Goal: Communication & Community: Answer question/provide support

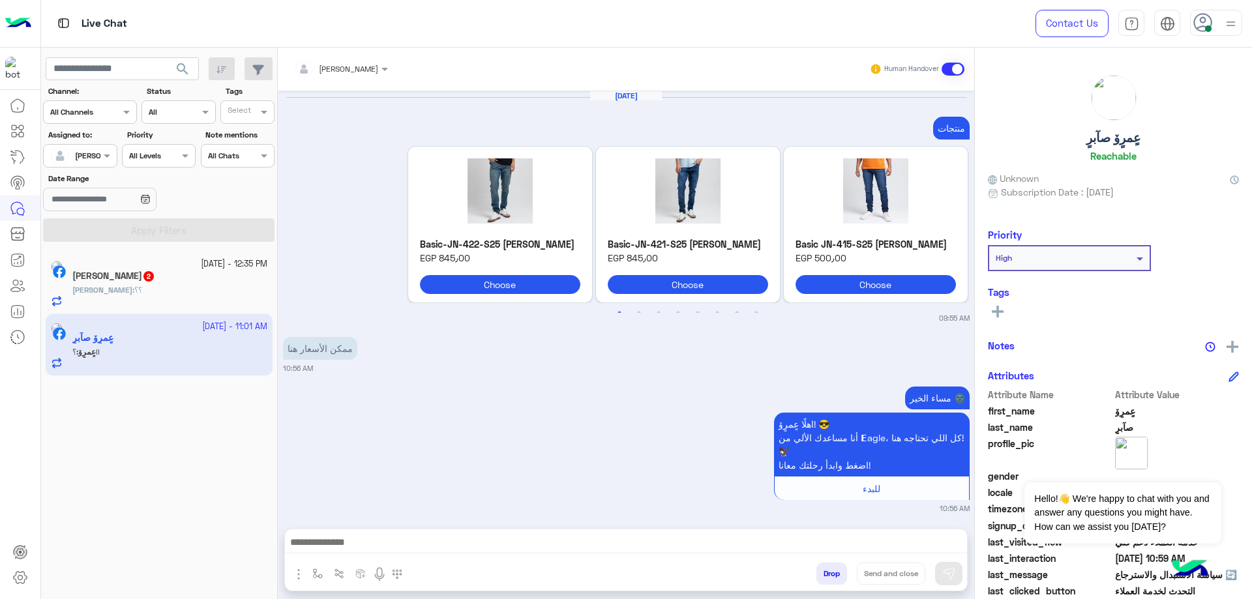
scroll to position [1669, 0]
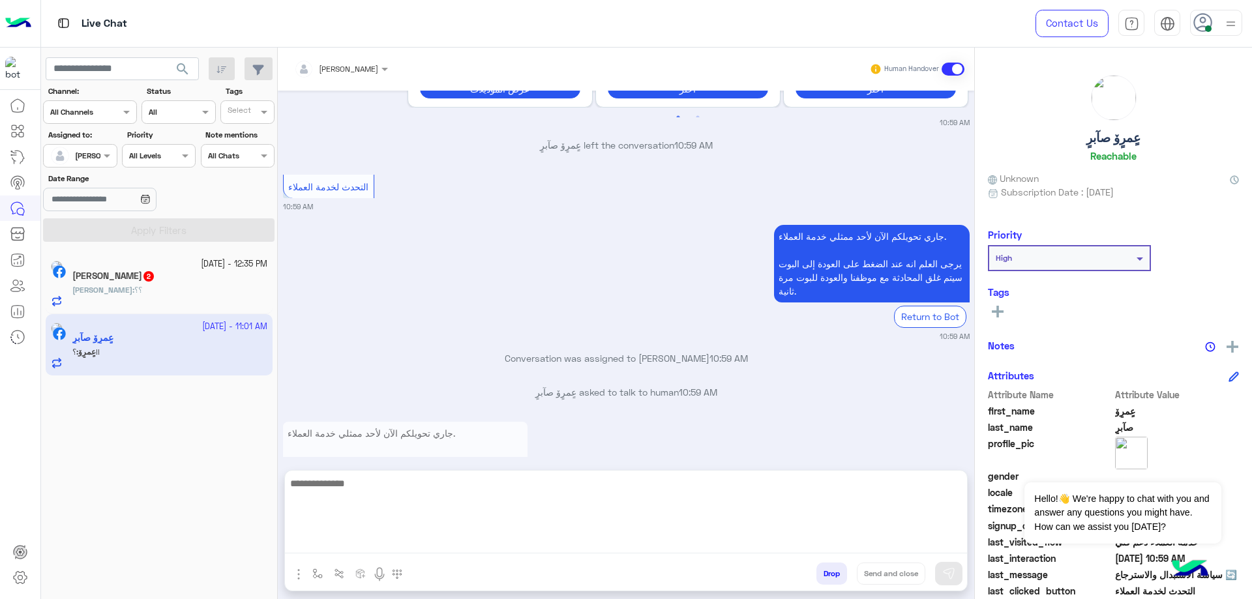
click at [419, 542] on textarea at bounding box center [626, 514] width 682 height 78
type textarea "**********"
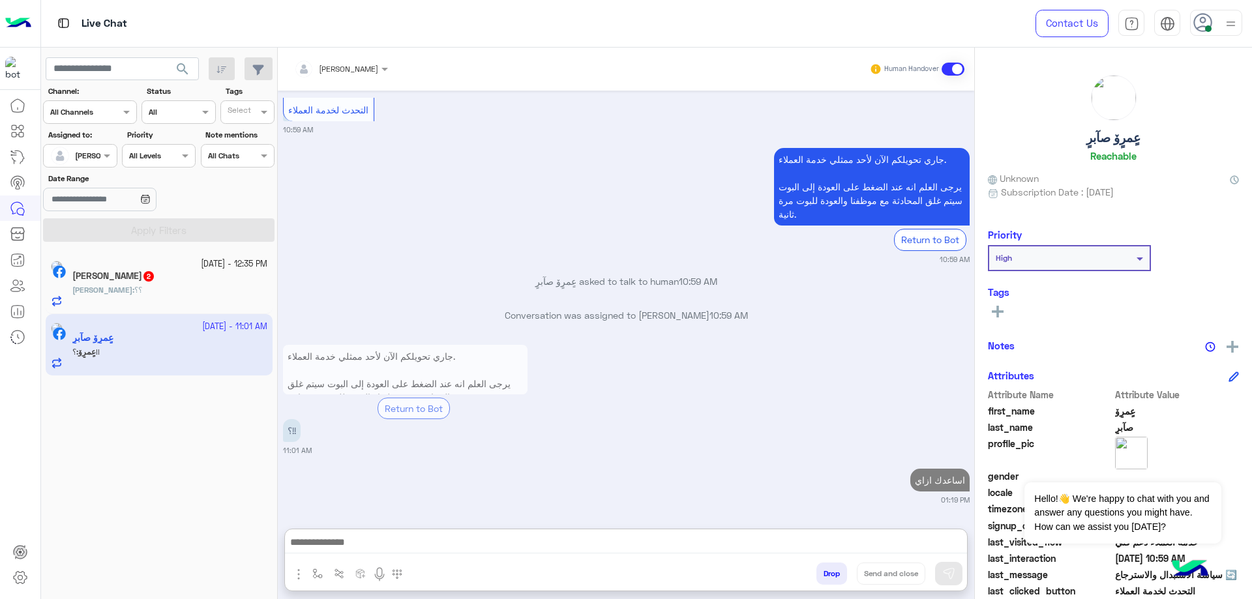
click at [134, 291] on div "[PERSON_NAME] : ؟؟" at bounding box center [169, 295] width 195 height 23
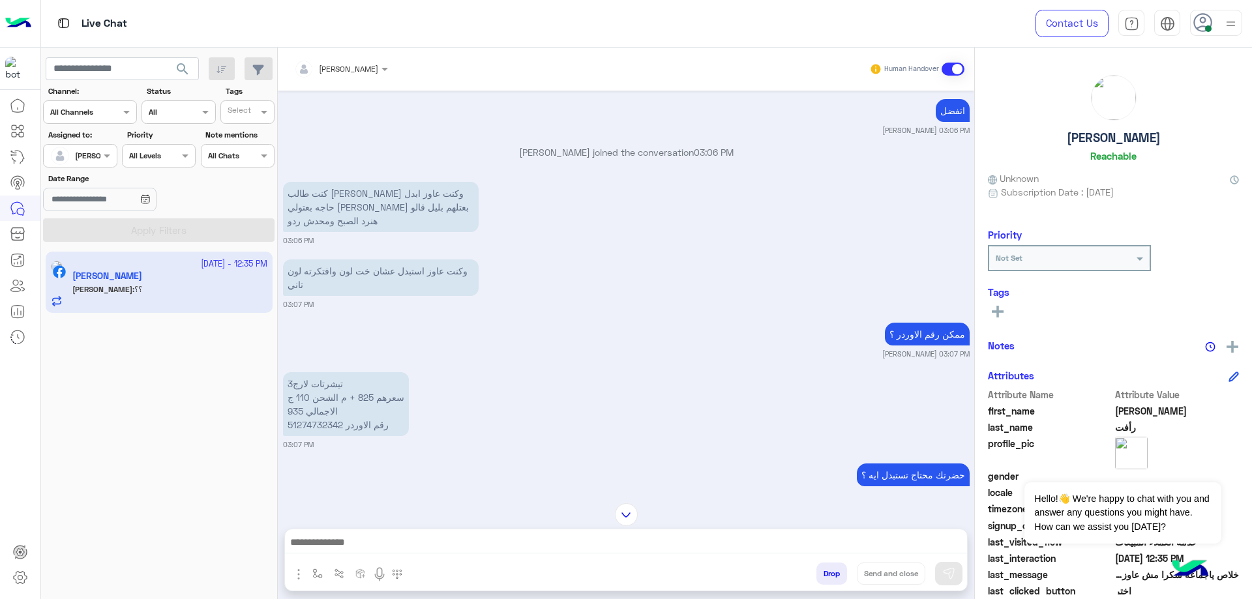
scroll to position [996, 0]
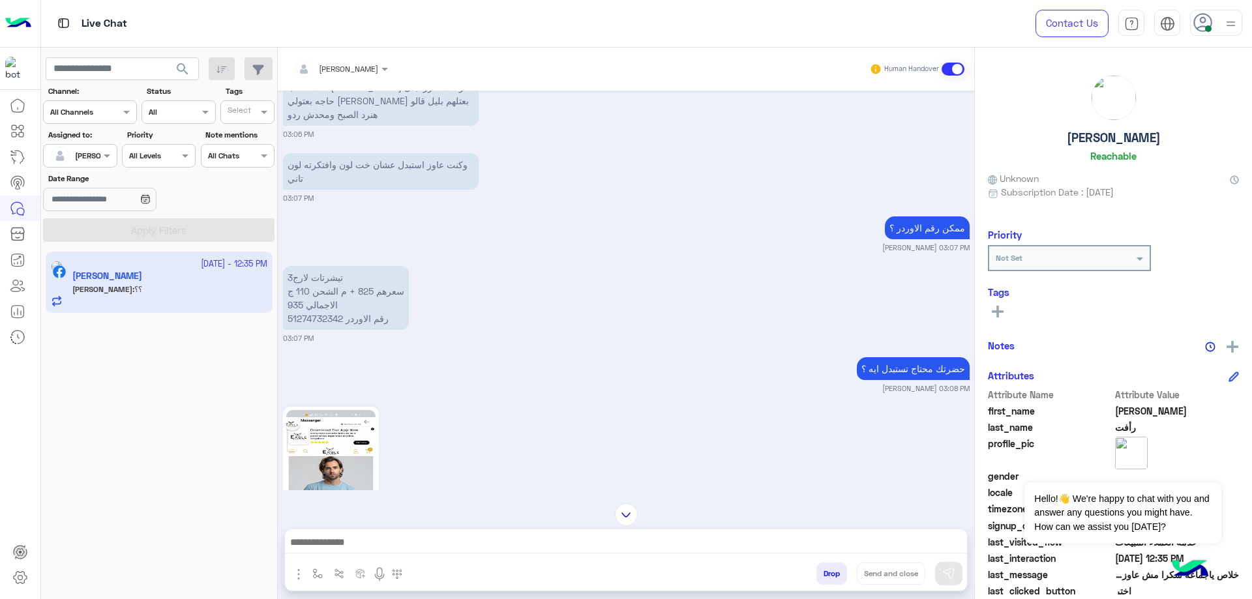
click at [310, 293] on p "3تيشرتات لارج سعرهم 825 + م الشحن 110 ج الاجمالي 935 رقم الاوردر 51274732342" at bounding box center [346, 298] width 126 height 64
copy app-message "رقم الاوردر 51274732342"
click at [325, 298] on p "3تيشرتات لارج سعرهم 825 + م الشحن 110 ج الاجمالي 935 رقم الاوردر 51274732342" at bounding box center [346, 298] width 126 height 64
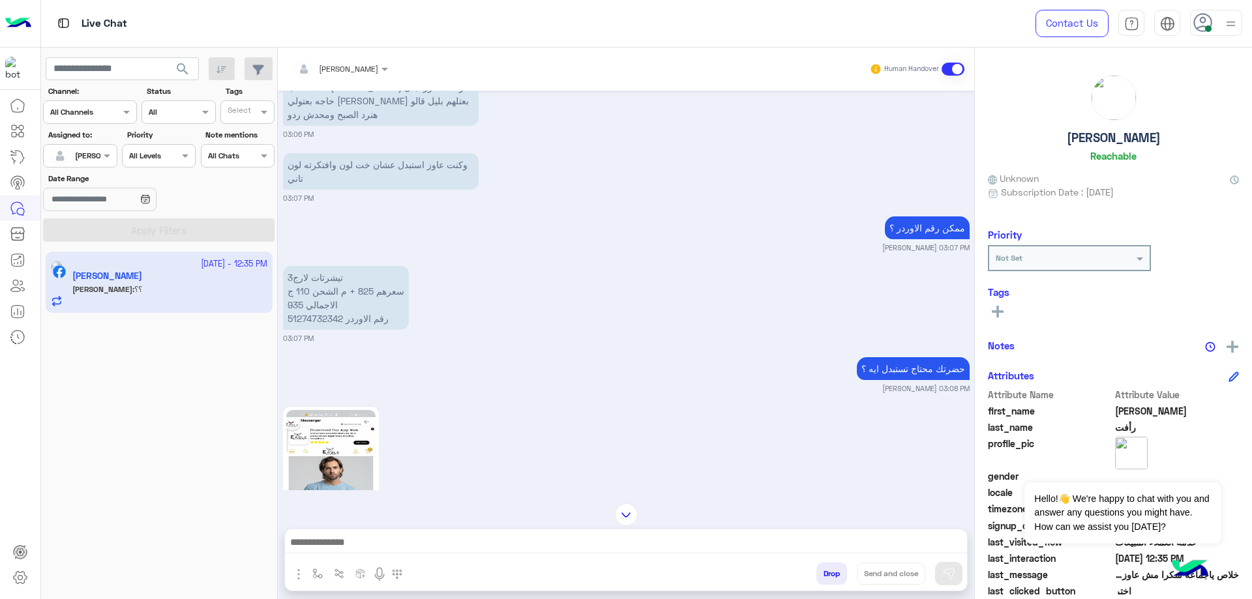
click at [325, 298] on p "3تيشرتات لارج سعرهم 825 + م الشحن 110 ج الاجمالي 935 رقم الاوردر 51274732342" at bounding box center [346, 298] width 126 height 64
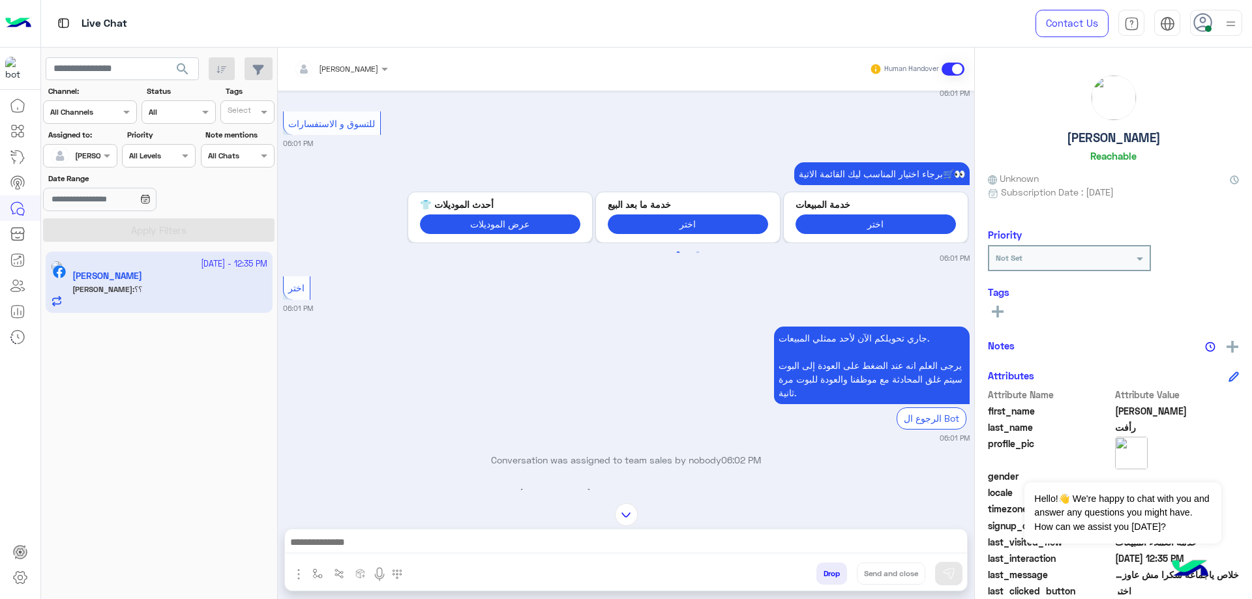
scroll to position [2515, 0]
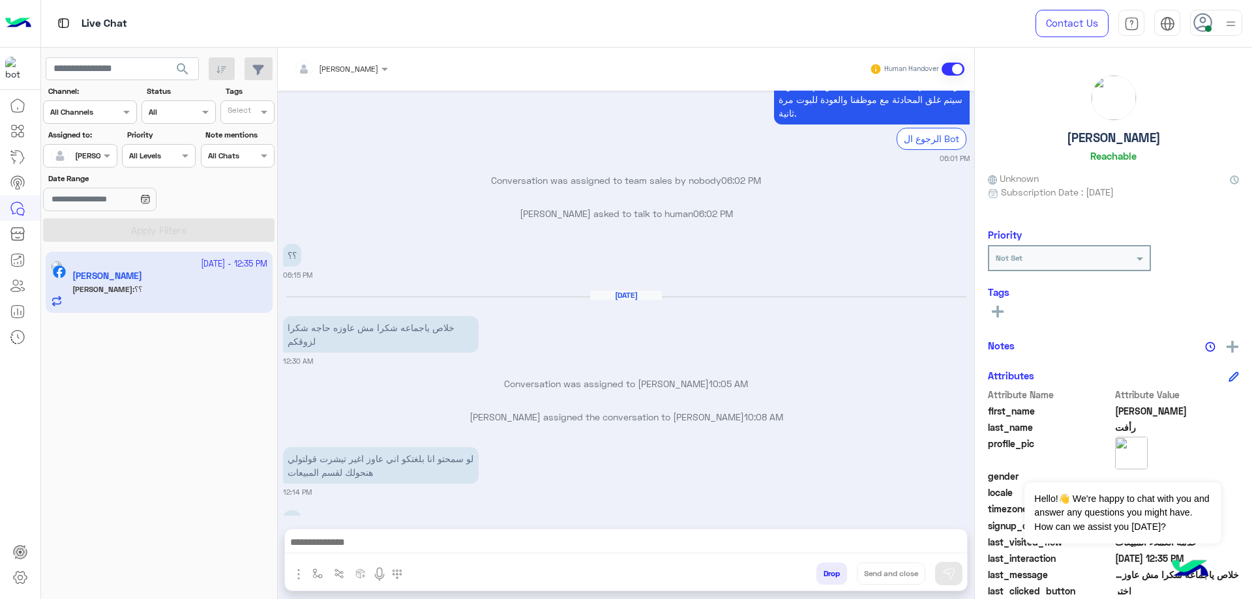
click at [421, 531] on div at bounding box center [626, 545] width 682 height 33
click at [416, 529] on div at bounding box center [626, 545] width 682 height 33
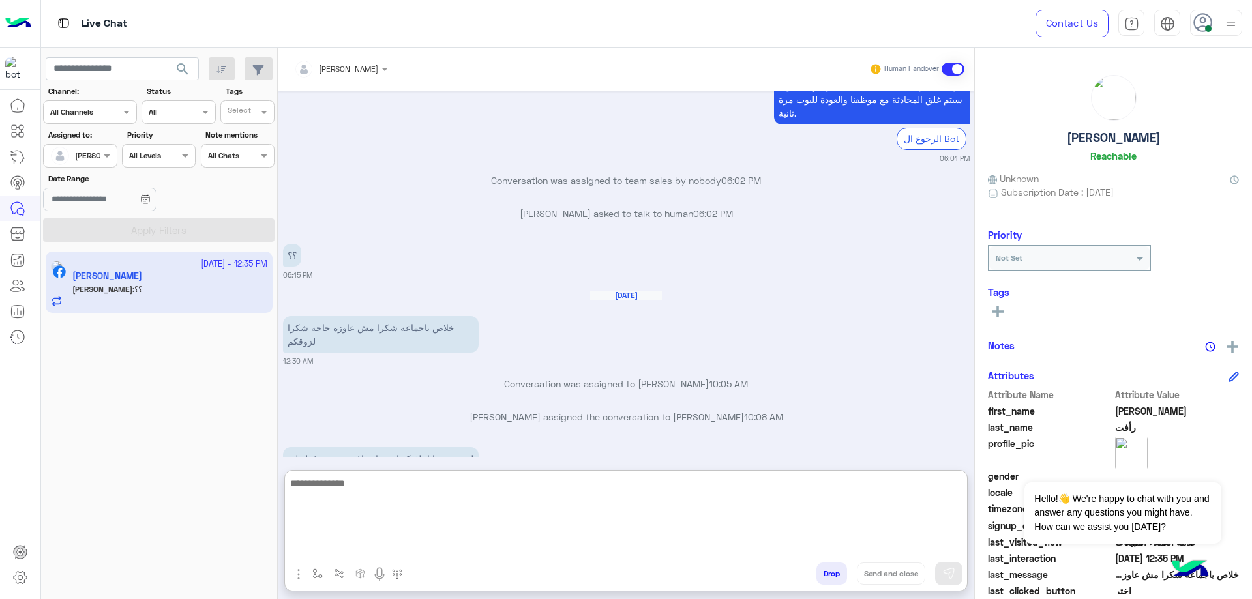
click at [418, 537] on textarea at bounding box center [626, 514] width 682 height 78
type textarea "**********"
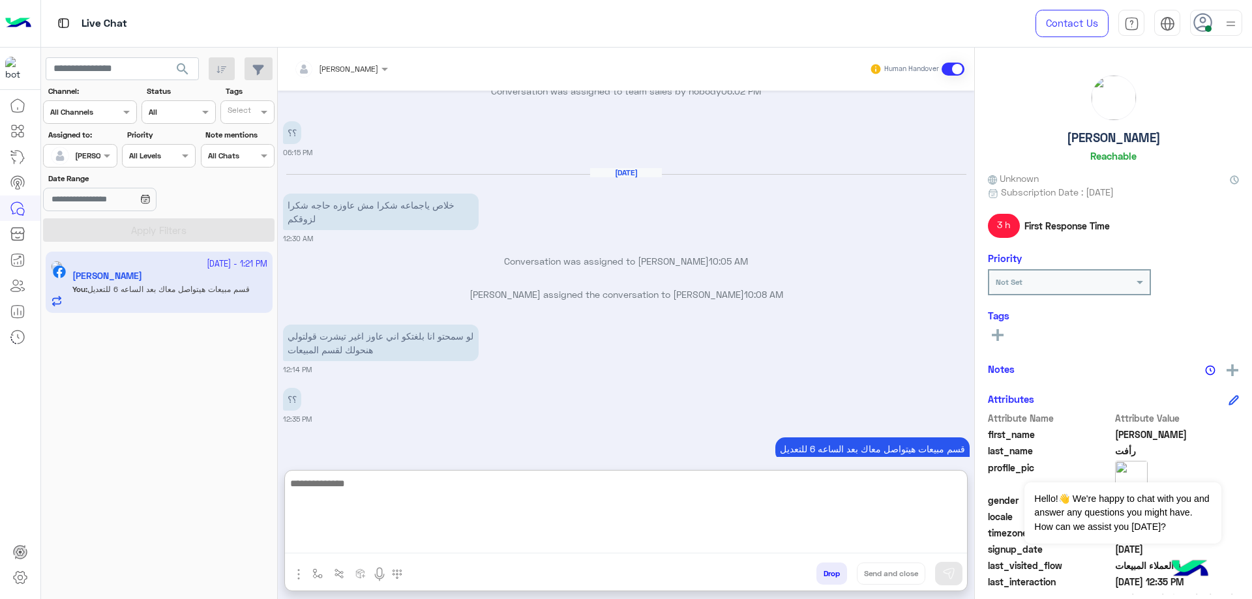
scroll to position [2640, 0]
